Goal: Ask a question: Seek information or help from site administrators or community

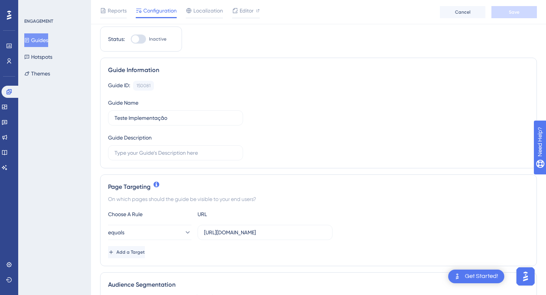
scroll to position [90, 0]
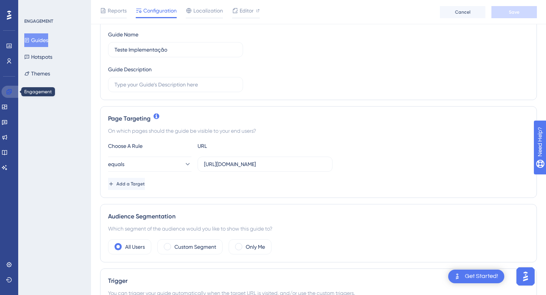
click at [7, 93] on icon at bounding box center [8, 91] width 5 height 5
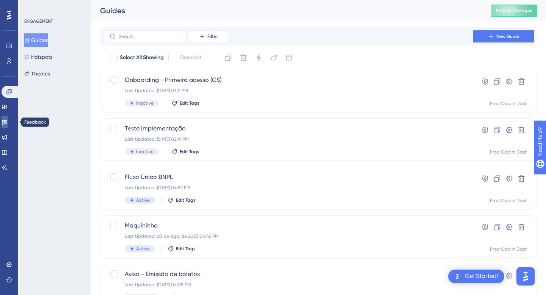
click at [8, 126] on link at bounding box center [5, 122] width 6 height 12
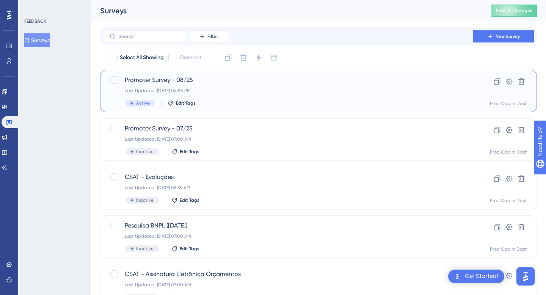
click at [231, 93] on div "Last Updated: [DATE] 04:55 PM" at bounding box center [288, 91] width 327 height 6
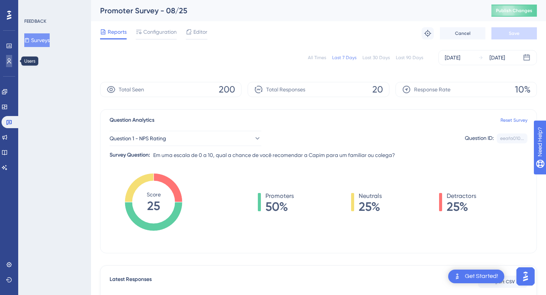
click at [8, 57] on link at bounding box center [9, 61] width 6 height 12
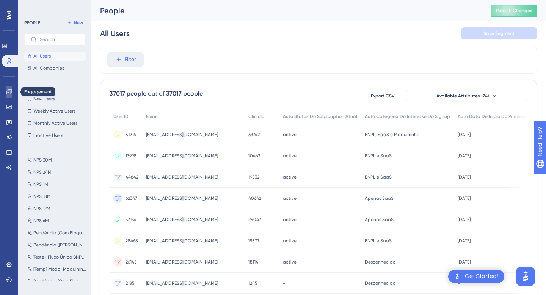
click at [9, 88] on link at bounding box center [9, 92] width 6 height 12
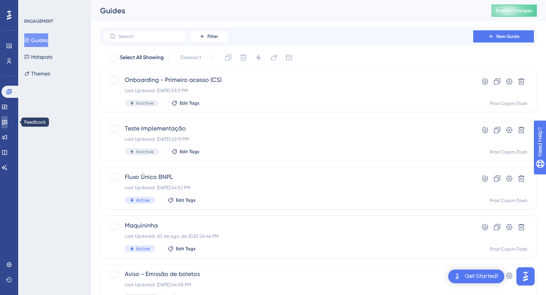
click at [7, 123] on icon at bounding box center [4, 122] width 5 height 5
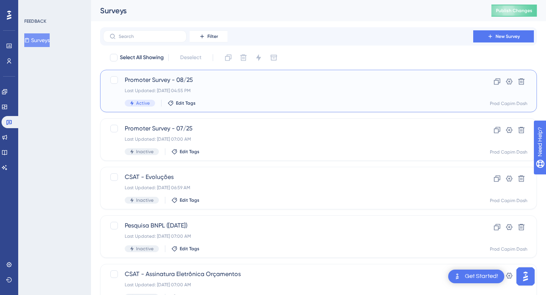
click at [231, 91] on div "Last Updated: [DATE] 04:55 PM" at bounding box center [288, 91] width 327 height 6
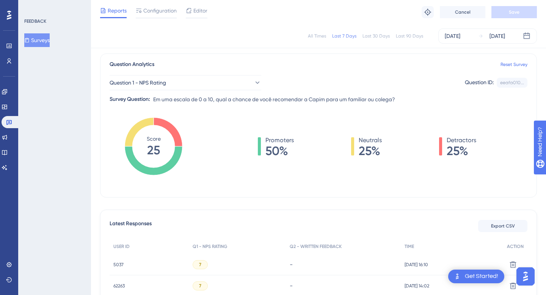
scroll to position [52, 0]
click at [45, 42] on button "Surveys" at bounding box center [36, 40] width 25 height 14
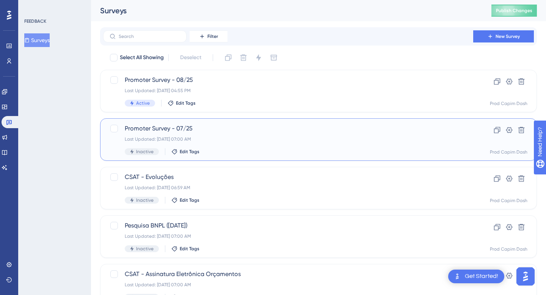
click at [232, 136] on div "Last Updated: [DATE] 07:00 AM" at bounding box center [288, 139] width 327 height 6
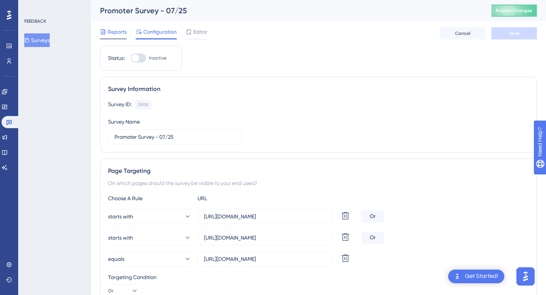
click at [106, 31] on icon at bounding box center [103, 32] width 6 height 6
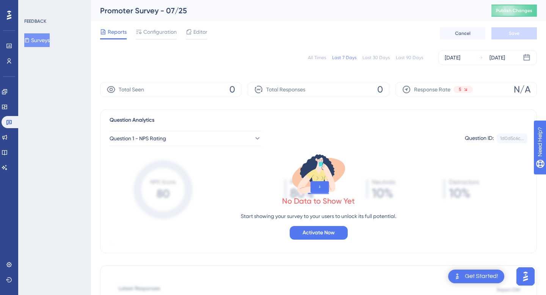
click at [323, 57] on div "All Times" at bounding box center [317, 58] width 18 height 6
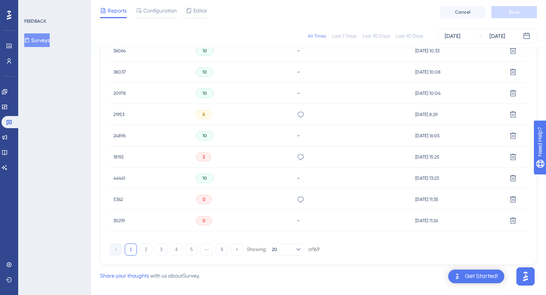
scroll to position [510, 0]
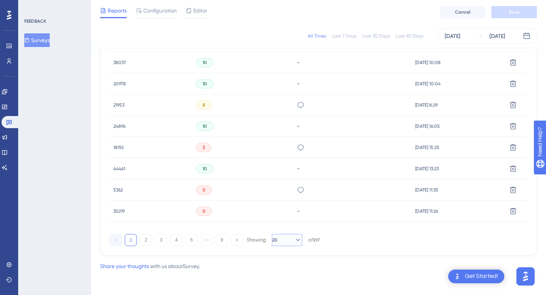
click at [294, 240] on icon at bounding box center [298, 240] width 8 height 8
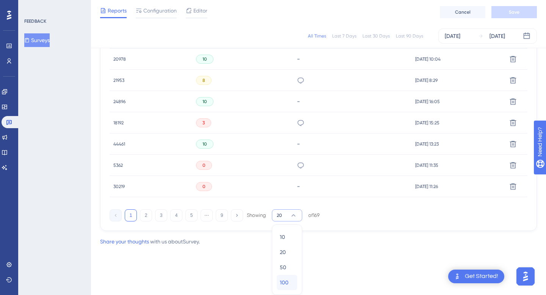
click at [284, 283] on span "100" at bounding box center [284, 282] width 9 height 9
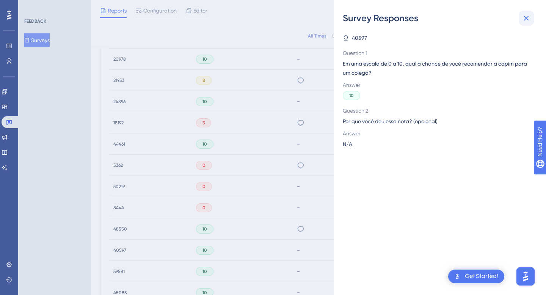
click at [528, 20] on icon at bounding box center [526, 18] width 5 height 5
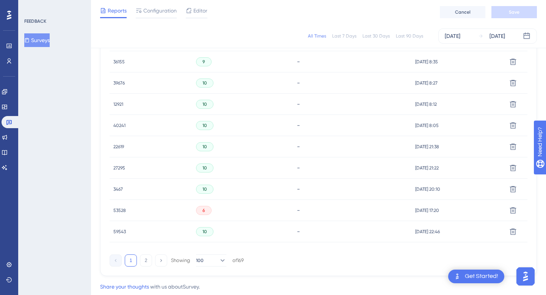
scroll to position [2208, 0]
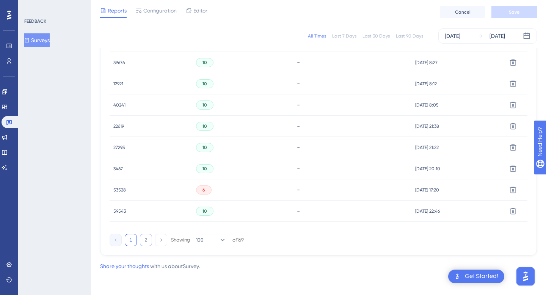
click at [144, 243] on button "2" at bounding box center [146, 240] width 12 height 12
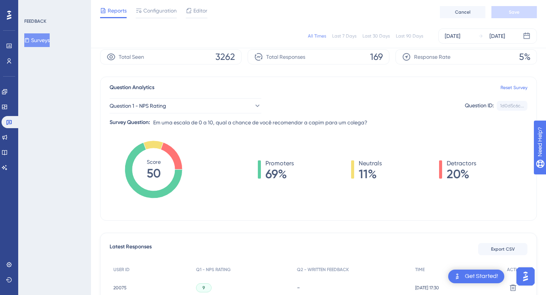
scroll to position [26, 0]
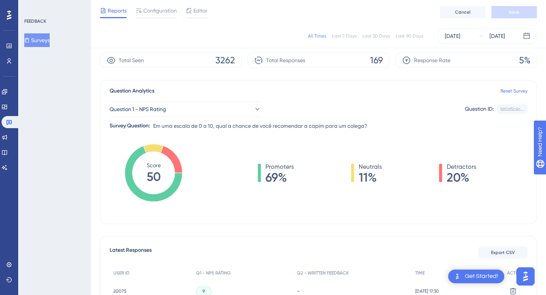
click at [39, 46] on button "Surveys" at bounding box center [36, 40] width 25 height 14
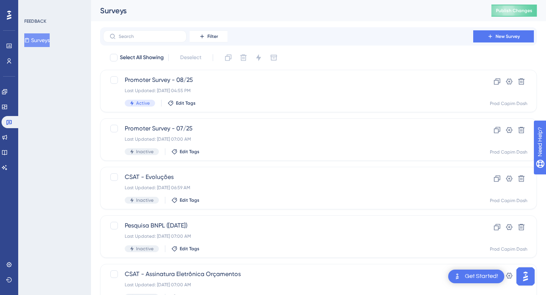
click at [36, 43] on button "Surveys" at bounding box center [36, 40] width 25 height 14
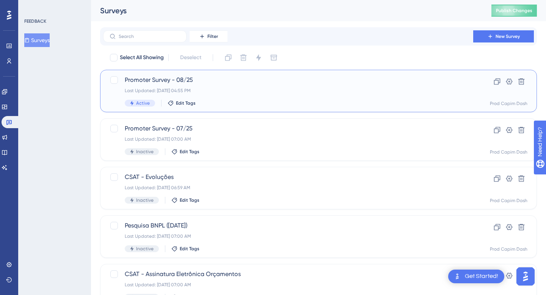
click at [212, 93] on div "Last Updated: [DATE] 04:55 PM" at bounding box center [288, 91] width 327 height 6
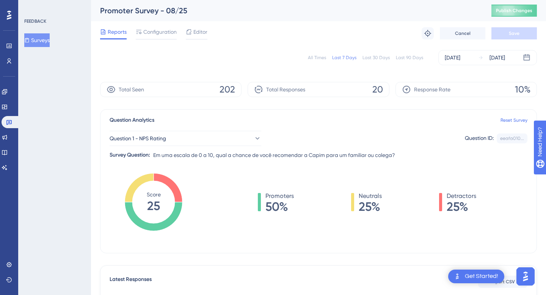
click at [150, 41] on div "Reports Configuration Editor Troubleshoot Cancel Save" at bounding box center [318, 33] width 437 height 24
click at [147, 30] on span "Configuration" at bounding box center [159, 31] width 33 height 9
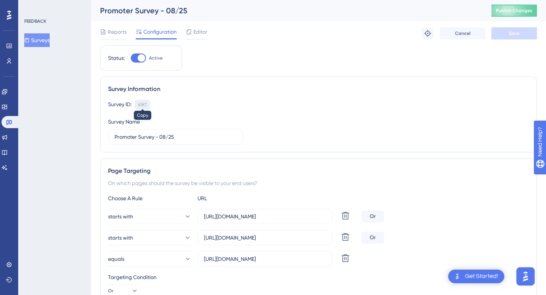
click at [142, 103] on div "6187" at bounding box center [142, 105] width 9 height 6
copy div "6187"
click at [114, 34] on span "Reports" at bounding box center [117, 31] width 19 height 9
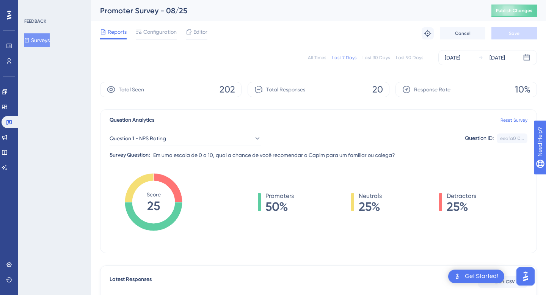
click at [529, 276] on img "Open AI Assistant Launcher" at bounding box center [526, 277] width 14 height 14
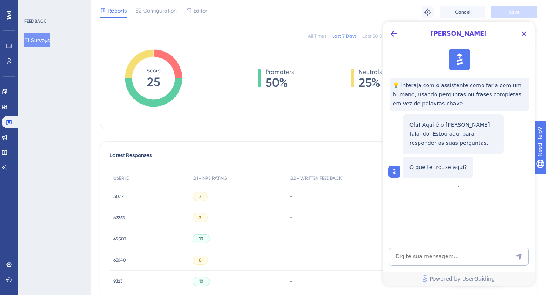
scroll to position [163, 0]
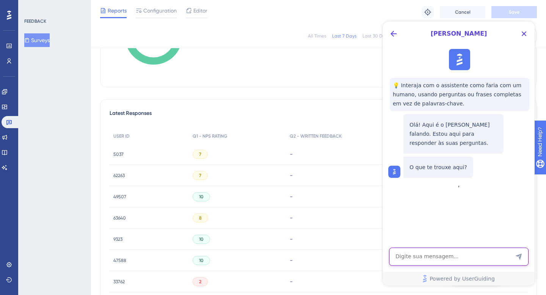
click at [436, 251] on textarea "AI Assistant Text Input" at bounding box center [459, 257] width 140 height 18
type textarea "preciso de ajuda com a integração do hubspot"
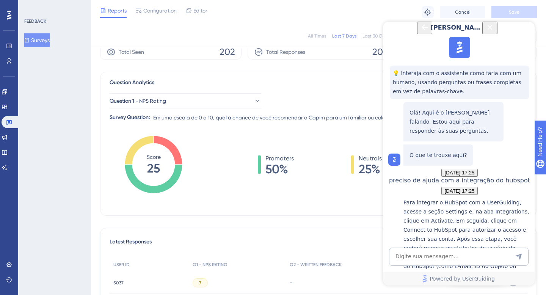
scroll to position [32, 0]
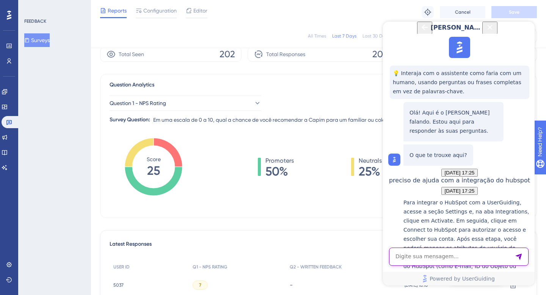
click at [441, 259] on textarea "AI Assistant Text Input" at bounding box center [459, 257] width 140 height 18
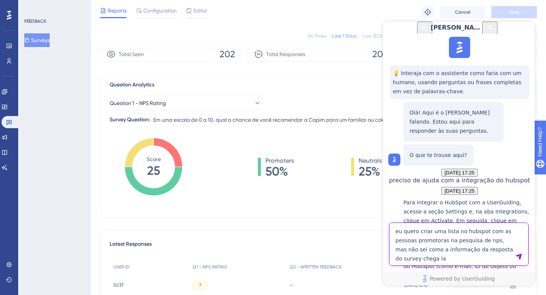
type textarea "eu quero criar uma lista no hubspot com as pessoas promotoras na pesquisa de np…"
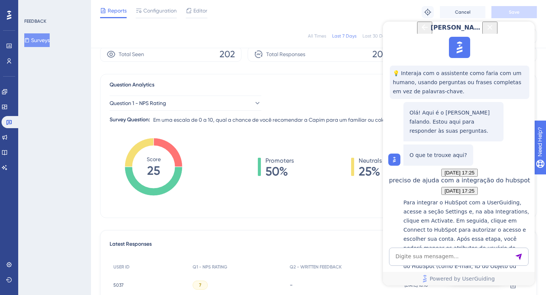
scroll to position [384, 0]
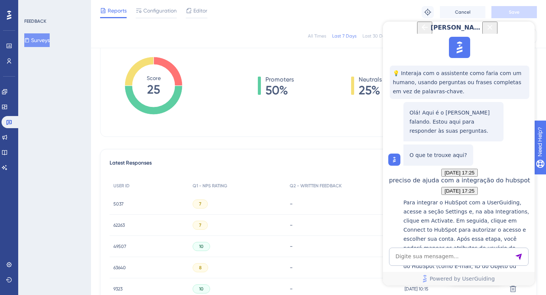
scroll to position [127, 0]
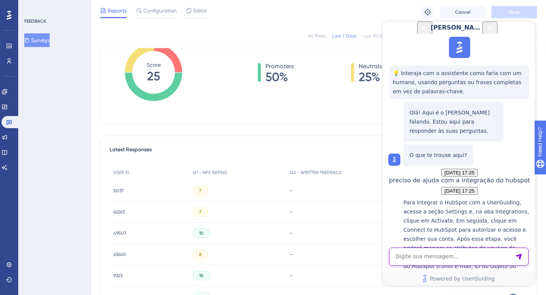
click at [441, 255] on textarea "AI Assistant Text Input" at bounding box center [459, 257] width 140 height 18
paste textarea "Choices Emoji Score Event Name Feedback Ocorreu Question Id Question Type Score…"
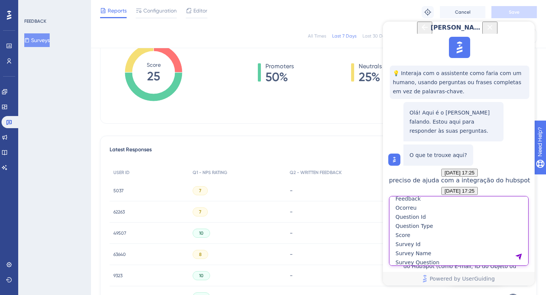
scroll to position [0, 0]
click at [433, 205] on textarea "ela chega por Choices Emoji Score Event Name Feedback Ocorreu Question Id Quest…" at bounding box center [459, 231] width 140 height 70
type textarea "ela chega por qual dessas opções? Choices Emoji Score Event Name Feedback Ocorr…"
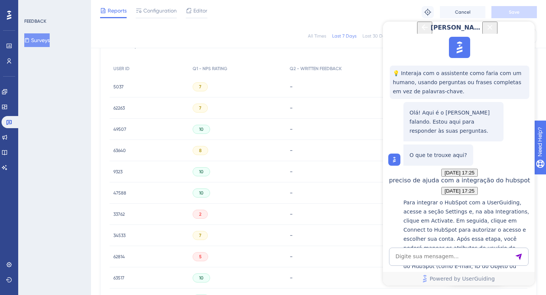
scroll to position [530, 0]
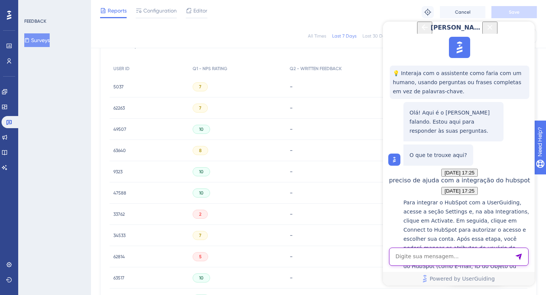
click at [436, 262] on textarea "AI Assistant Text Input" at bounding box center [459, 257] width 140 height 18
type textarea "n"
type textarea "já tentei por essa, mas não funcionou"
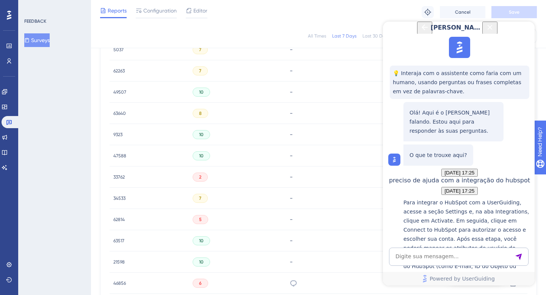
scroll to position [271, 0]
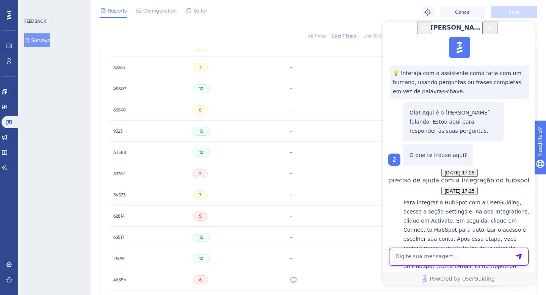
click at [457, 262] on textarea "AI Assistant Text Input" at bounding box center [459, 257] width 140 height 18
type textarea "não está aparecendo"
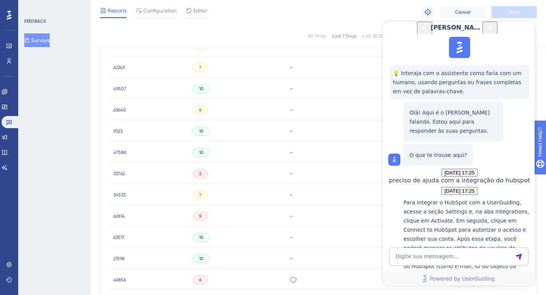
scroll to position [0, 0]
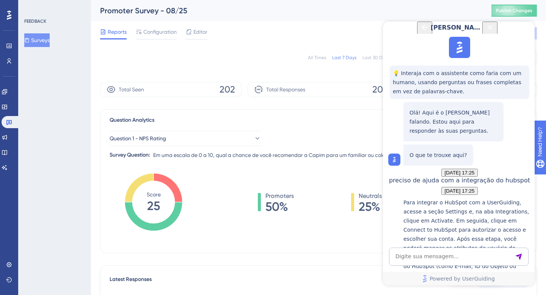
click at [494, 32] on icon "Close Button" at bounding box center [489, 27] width 9 height 9
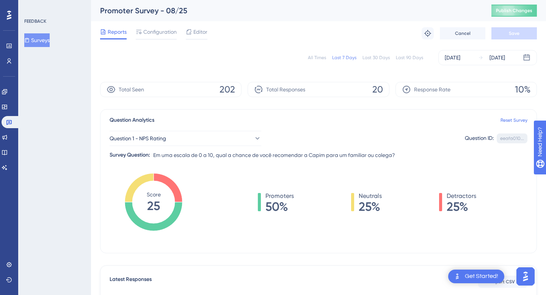
click at [513, 139] on div "eeafa010..." at bounding box center [512, 138] width 24 height 6
click at [522, 274] on img "Open AI Assistant Launcher" at bounding box center [526, 277] width 14 height 14
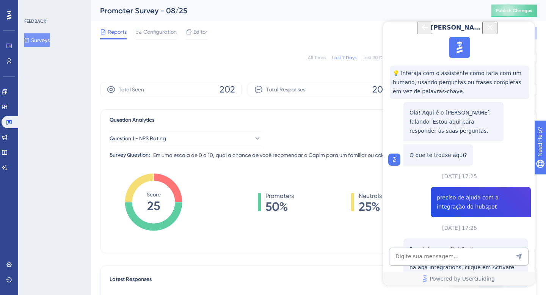
scroll to position [877, 0]
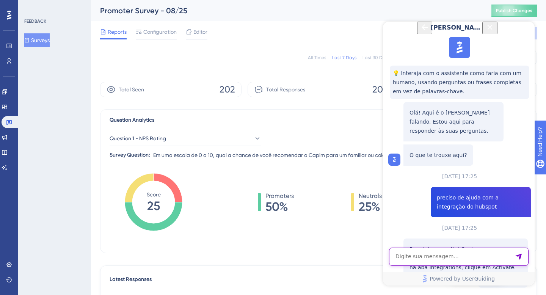
click at [449, 263] on textarea "AI Assistant Text Input" at bounding box center [459, 257] width 140 height 18
type textarea "j"
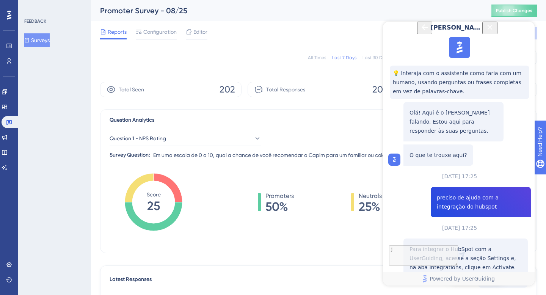
scroll to position [927, 0]
click at [524, 205] on div "j" at bounding box center [481, 202] width 100 height 30
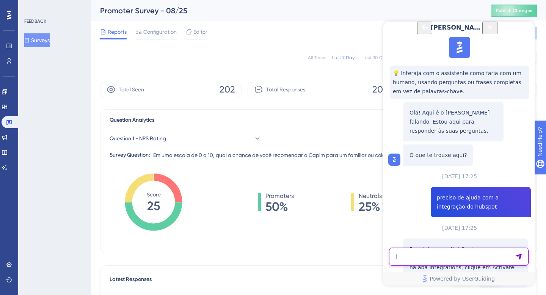
click at [437, 256] on textarea "j" at bounding box center [459, 257] width 140 height 18
type textarea "já tentei todas as possibilidades possíveis e nenhuma vai"
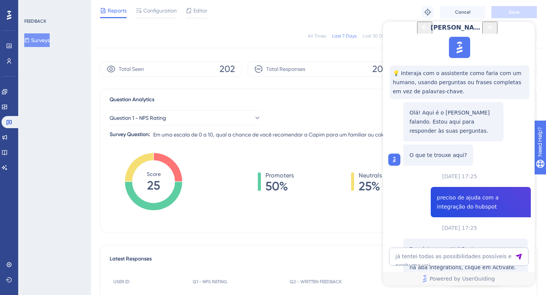
scroll to position [20, 0]
click at [494, 32] on icon "Close Button" at bounding box center [489, 27] width 9 height 9
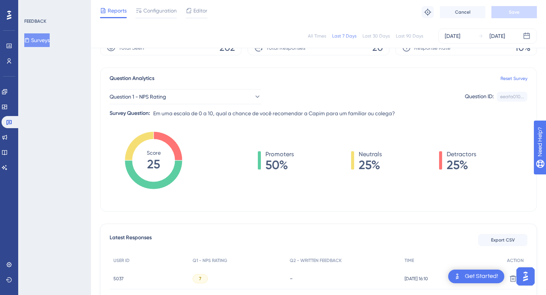
scroll to position [0, 0]
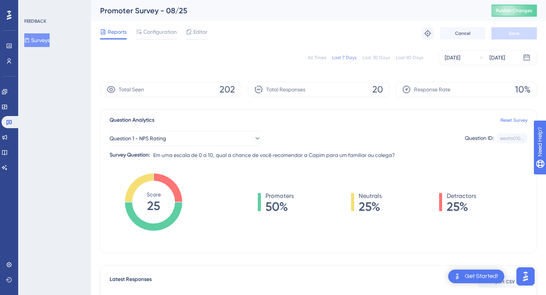
click at [524, 274] on img "Open AI Assistant Launcher" at bounding box center [526, 277] width 14 height 14
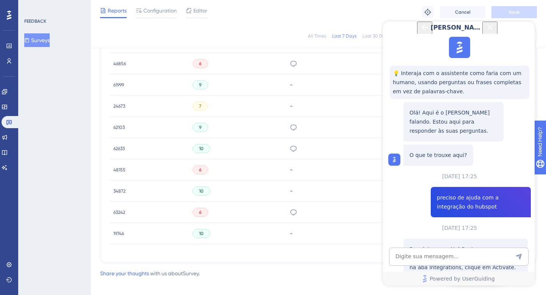
scroll to position [830, 0]
